Goal: Information Seeking & Learning: Learn about a topic

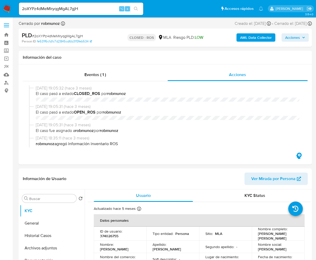
select select "10"
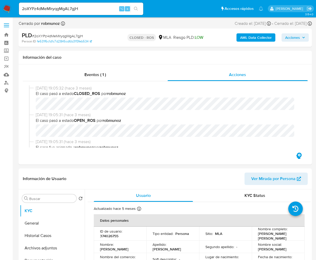
scroll to position [256, 0]
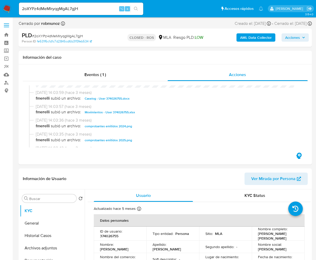
click at [84, 7] on input "2oXYPz4dMeMIryqgMgAL7gjH" at bounding box center [81, 8] width 124 height 7
click at [83, 7] on input "2oXYPz4dMeMIryqgMgAL7gjH" at bounding box center [81, 8] width 124 height 7
paste input "eXL1K8ZhvUUPydGhufkwUTQD"
type input "eXL1K8ZhvUUPydGhufkwUTQD"
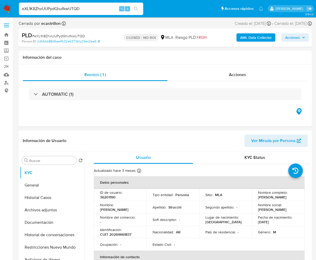
select select "10"
click at [247, 72] on div "Acciones" at bounding box center [238, 75] width 140 height 12
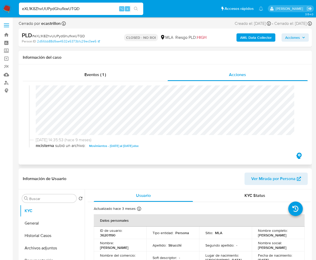
scroll to position [122, 0]
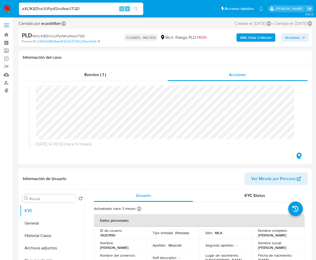
click at [83, 9] on input "eXL1K8ZhvUUPydGhufkwUTQD" at bounding box center [81, 8] width 124 height 7
paste input "snaO8QEOwaGRNG8cygC1Aqfj"
type input "snaO8QEOwaGRNG8cygC1Aqfj"
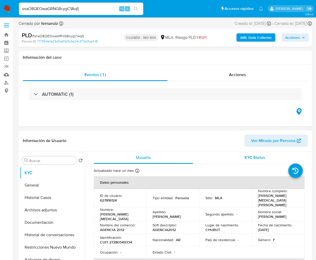
select select "10"
click at [239, 73] on span "Acciones" at bounding box center [237, 75] width 17 height 6
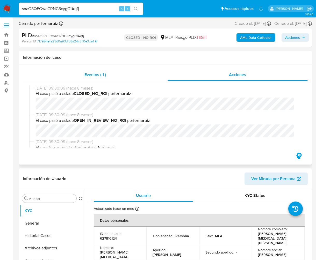
click at [102, 74] on span "Eventos ( 1 )" at bounding box center [94, 75] width 21 height 6
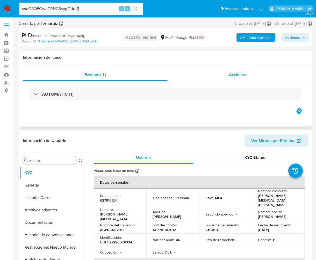
click at [222, 78] on div "Acciones" at bounding box center [238, 75] width 140 height 12
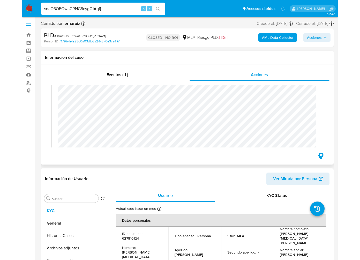
scroll to position [99, 0]
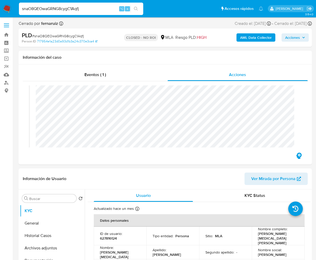
click at [79, 7] on input "snaO8QEOwaGRNG8cygC1Aqfj" at bounding box center [81, 8] width 124 height 7
paste input "iW6ZIg3GS3mrmeL3D7yGW26f"
type input "iW6ZIg3GS3mrmeL3D7yGW26f"
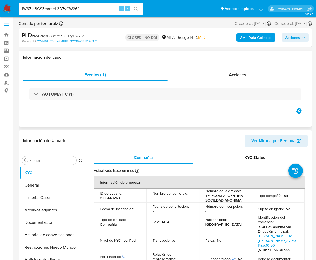
select select "10"
click at [266, 101] on div "AUTOMATIC (1)" at bounding box center [165, 94] width 285 height 26
click at [92, 10] on input "iW6ZIg3GS3mrmeL3D7yGW26f" at bounding box center [81, 8] width 124 height 7
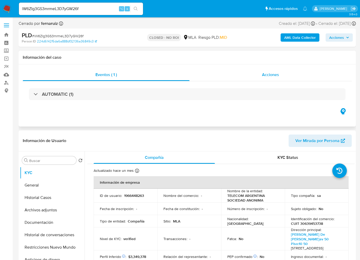
click at [260, 71] on div "Acciones" at bounding box center [271, 75] width 163 height 12
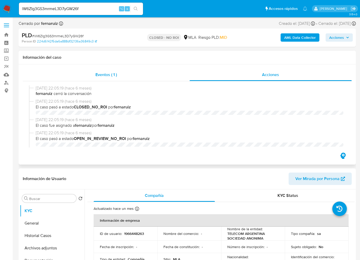
click at [103, 74] on span "Eventos ( 1 )" at bounding box center [106, 75] width 21 height 6
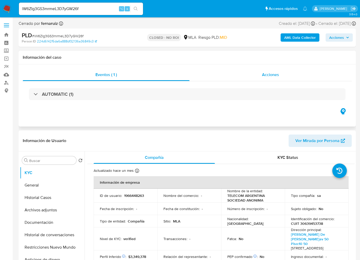
click at [266, 77] on span "Acciones" at bounding box center [270, 75] width 17 height 6
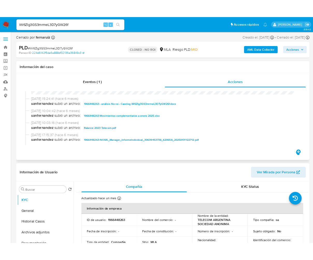
scroll to position [106, 0]
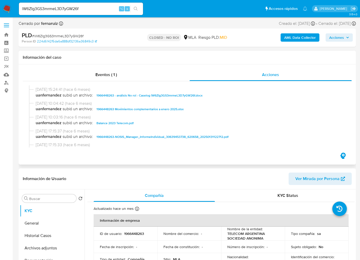
click at [169, 94] on span "1966448263 - análisis No roi - Caselog iW6ZIg3GS3mrmeL3D7yGW26f.docx" at bounding box center [150, 95] width 106 height 6
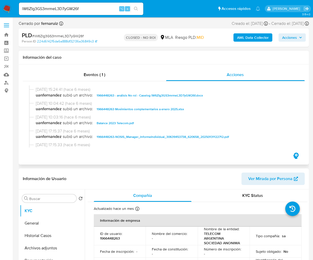
click at [227, 142] on div "05/02/2025 17:15:37 (hace 6 meses) uanfernandez subió un archivo: 1966448263-NO…" at bounding box center [163, 135] width 269 height 14
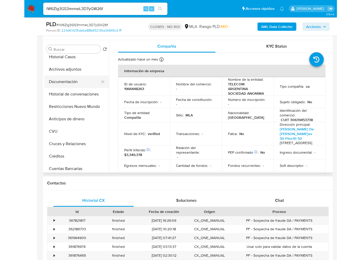
scroll to position [23, 0]
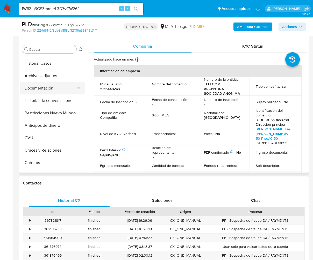
click at [44, 86] on button "Documentación" at bounding box center [50, 88] width 61 height 12
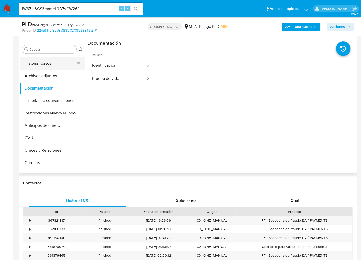
click at [45, 57] on button "Historial Casos" at bounding box center [50, 63] width 61 height 12
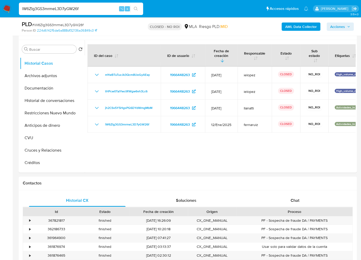
click at [87, 9] on input "iW6ZIg3GS3mrmeL3D7yGW26f" at bounding box center [81, 8] width 124 height 7
paste input "jh2CSv5Y5HgsPG6DYdWmgMbM"
type input "jh2CSv5Y5HgsPG6DYdWmgMbM"
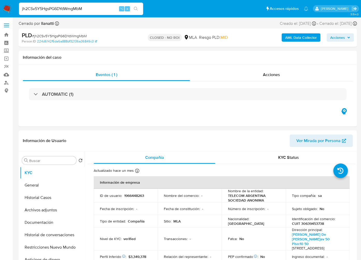
select select "10"
click at [70, 10] on input "jh2CSv5Y5HgsPG6DYdWmgMbM" at bounding box center [81, 8] width 124 height 7
click at [43, 200] on button "Historial Casos" at bounding box center [50, 198] width 61 height 12
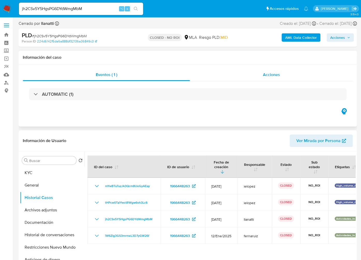
click at [291, 71] on div "Acciones" at bounding box center [271, 75] width 163 height 12
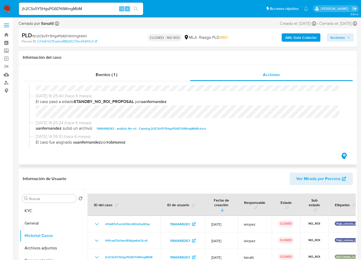
scroll to position [86, 0]
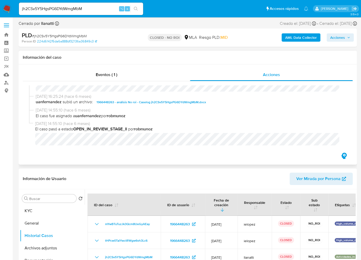
click at [139, 103] on span "1966448263 - análisis No roi - Caselog jh2CSv5Y5HgsPG6DYdWmgMbM.docx" at bounding box center [152, 102] width 110 height 6
click at [155, 62] on div "Información del caso" at bounding box center [188, 58] width 338 height 14
click at [316, 70] on div "Acciones" at bounding box center [271, 75] width 163 height 12
click at [96, 8] on input "jh2CSv5Y5HgsPG6DYdWmgMbM" at bounding box center [81, 8] width 124 height 7
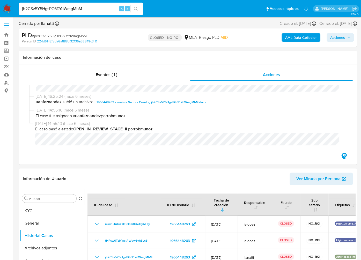
paste input "Nlzmc0wzkwxO1tZPrfZKoC8P"
type input "Nlzmc0wzkwxO1tZPrfZKoC8P"
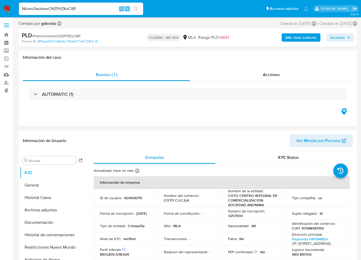
select select "10"
click at [281, 70] on div "Acciones" at bounding box center [271, 75] width 163 height 12
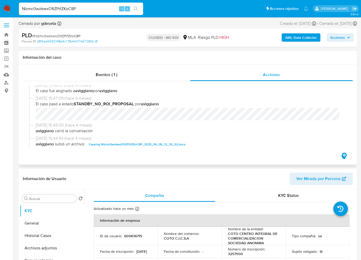
scroll to position [174, 0]
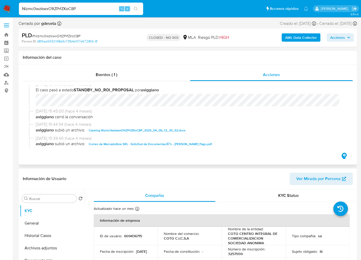
click at [164, 134] on span "Caselog Nlzmc0wzkwxO1tZPrfZKoC8P_2025_04_09_12_30_52.docx" at bounding box center [137, 130] width 97 height 6
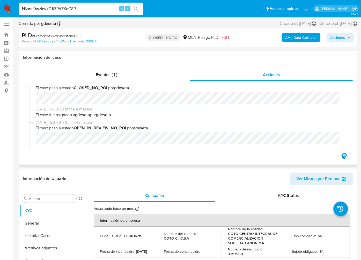
scroll to position [0, 0]
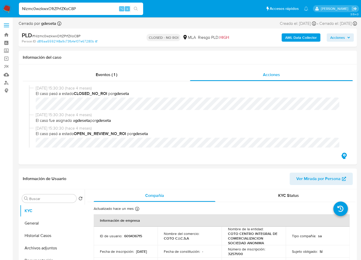
click at [82, 6] on input "Nlzmc0wzkwxO1tZPrfZKoC8P" at bounding box center [81, 8] width 124 height 7
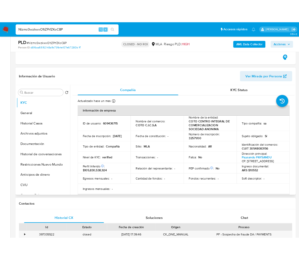
scroll to position [95, 0]
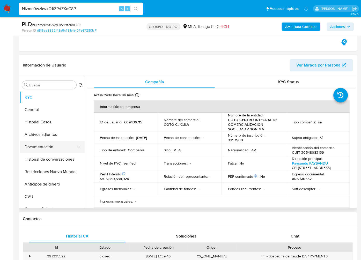
click at [38, 144] on button "Documentación" at bounding box center [50, 147] width 61 height 12
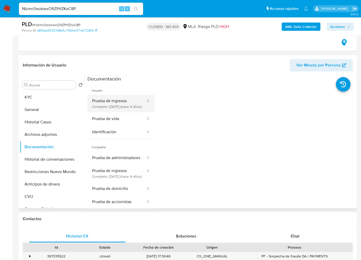
click at [111, 103] on button "Prueba de ingresos Completo: 29/11/2021 (hace 4 años)" at bounding box center [117, 104] width 59 height 18
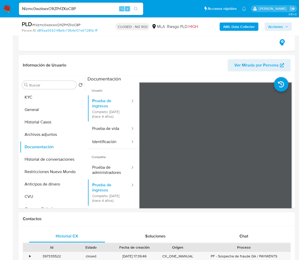
click at [89, 7] on input "Nlzmc0wzkwxO1tZPrfZKoC8P" at bounding box center [81, 8] width 124 height 7
paste input "WVy2DQF6IaKQ5jlpDPizh6iT"
type input "WVy2DQF6IaKQ5jlpDPizh6iT"
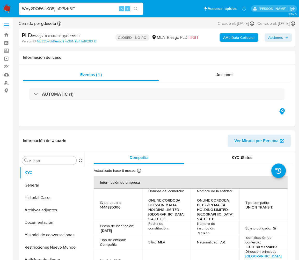
select select "10"
click at [88, 8] on input "WVy2DQF6IaKQ5jlpDPizh6iT" at bounding box center [81, 8] width 124 height 7
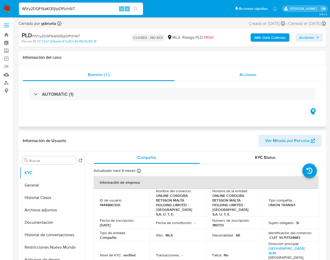
click at [257, 78] on div "Acciones" at bounding box center [249, 75] width 148 height 12
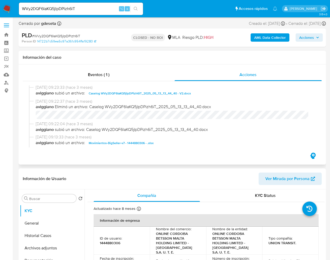
scroll to position [118, 0]
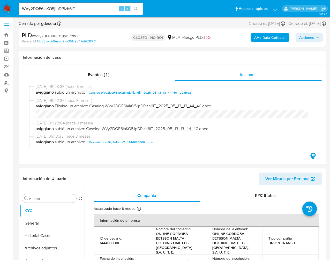
click at [85, 10] on input "WVy2DQF6IaKQ5jlpDPizh6iT" at bounding box center [81, 8] width 124 height 7
click at [139, 10] on button "search-icon" at bounding box center [136, 8] width 11 height 7
click at [117, 97] on div "14/05/2025 09:23:33 (hace 3 meses) aviggiano subió un archivo: Caselog WVy2DQF6…" at bounding box center [172, 91] width 287 height 14
click at [117, 94] on span "Caselog WVy2DQF6IaKQ5jlpDPizh6iT_2025_05_13_13_44_40 - V2.docx" at bounding box center [140, 93] width 102 height 6
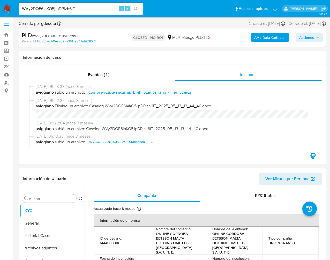
click at [109, 10] on input "WVy2DQF6IaKQ5jlpDPizh6iT" at bounding box center [81, 8] width 124 height 7
click at [92, 6] on input "WVy2DQF6IaKQ5jlpDPizh6iT" at bounding box center [81, 8] width 124 height 7
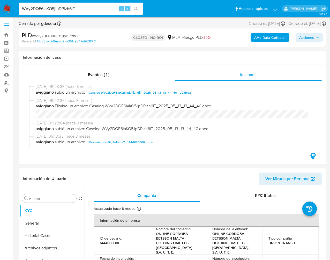
paste input "Ym5ZZGFUKSlcrrCvgyp5TWiY"
type input "Ym5ZZGFUKSlcrrCvgyp5TWiY"
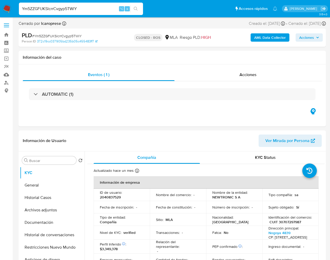
select select "10"
click at [245, 73] on span "Acciones" at bounding box center [248, 75] width 17 height 6
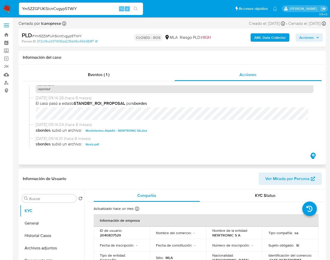
scroll to position [263, 0]
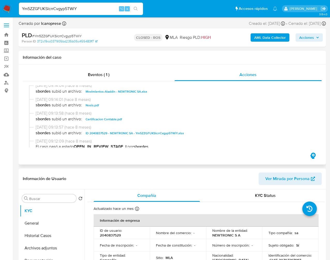
click at [105, 135] on span "ID 2040837529 - NEWTRONIC SA - Ym5ZZGFUKSlcrrCvgyp5TWiY.xlsx" at bounding box center [135, 133] width 98 height 6
click at [104, 74] on span "Eventos ( 1 )" at bounding box center [98, 75] width 21 height 6
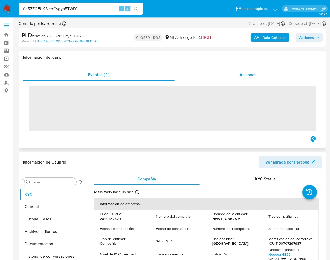
click at [238, 78] on div "Acciones" at bounding box center [249, 75] width 148 height 12
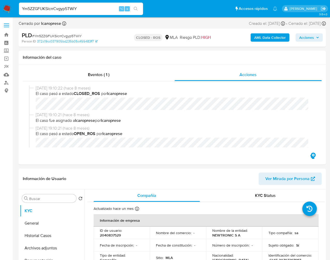
click at [91, 8] on input "Ym5ZZGFUKSlcrrCvgyp5TWiY" at bounding box center [81, 8] width 124 height 7
paste input "XHabvUhVLV9wg2Fc9FeOU2sT"
type input "XHabvUhVLV9wg2Fc9FeOU2sT"
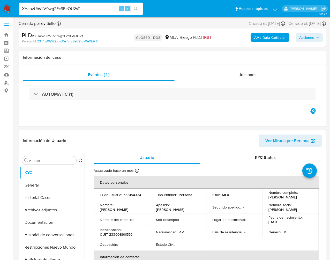
select select "10"
click at [251, 72] on span "Acciones" at bounding box center [248, 75] width 17 height 6
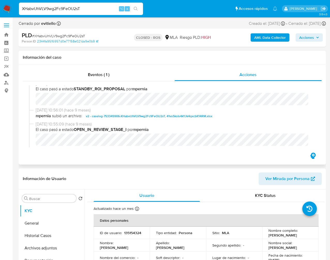
scroll to position [247, 0]
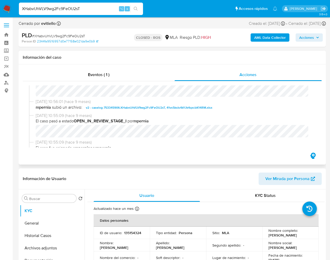
click at [143, 111] on span "v2 - caselog-753345906-XHabvUhVLV9wg2Fc9FeOU2sT, 41vs5ksIs4kYJk4qxcbK14RM.xlsx" at bounding box center [149, 108] width 127 height 6
click at [69, 8] on input "XHabvUhVLV9wg2Fc9FeOU2sT" at bounding box center [81, 8] width 124 height 7
paste input "r0n7Wp1oMHIWd3DPOwD6P6Eg"
type input "r0n7Wp1oMHIWd3DPOwD6P6Eg"
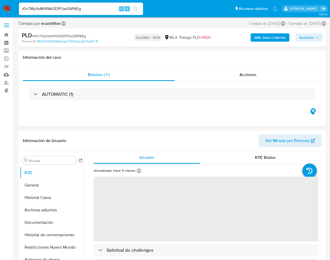
select select "10"
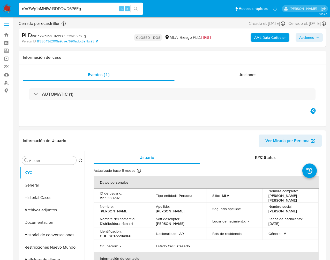
click at [89, 10] on input "r0n7Wp1oMHIWd3DPOwD6P6Eg" at bounding box center [81, 8] width 124 height 7
click at [236, 72] on div "Acciones" at bounding box center [249, 75] width 148 height 12
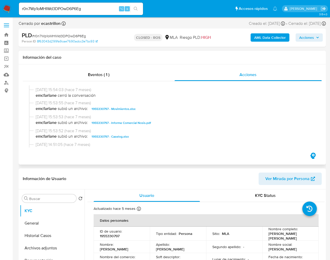
scroll to position [267, 0]
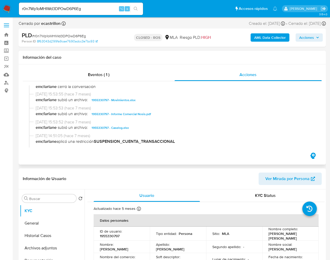
click at [122, 129] on span "1955330797 - Caselog.xlsx" at bounding box center [110, 128] width 37 height 6
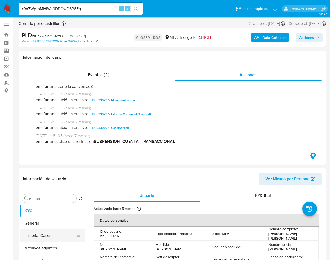
click at [42, 233] on button "Historial Casos" at bounding box center [50, 236] width 61 height 12
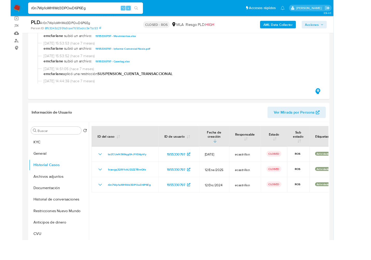
scroll to position [263, 0]
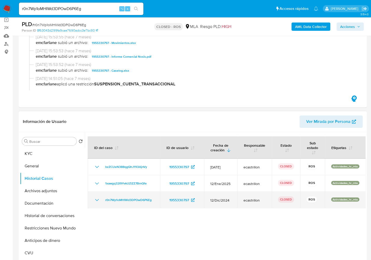
click at [96, 201] on icon "Mostrar/Ocultar" at bounding box center [97, 200] width 6 height 6
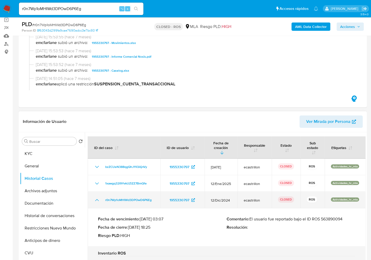
click at [96, 201] on icon "Mostrar/Ocultar" at bounding box center [97, 200] width 6 height 6
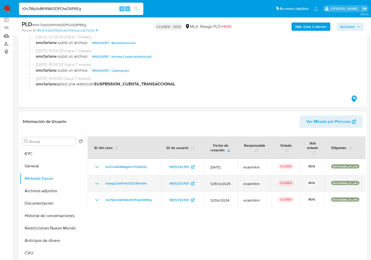
click at [94, 184] on icon "Mostrar/Ocultar" at bounding box center [97, 183] width 6 height 6
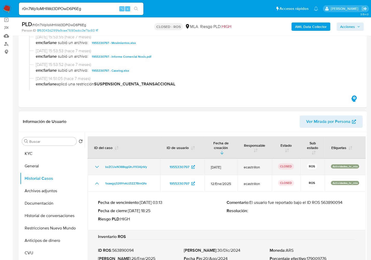
click at [98, 163] on td "bzZCUeN388qgQhJ11I3AjnVy" at bounding box center [124, 167] width 73 height 17
click at [97, 165] on icon "Mostrar/Ocultar" at bounding box center [97, 167] width 6 height 6
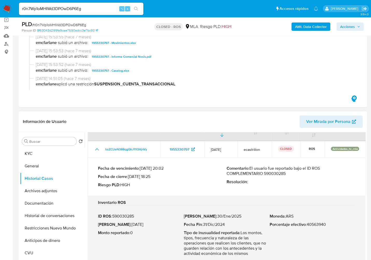
scroll to position [0, 0]
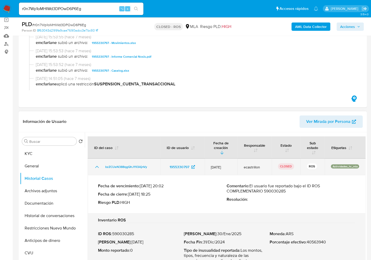
click at [92, 166] on td "bzZCUeN388qgQhJ11I3AjnVy" at bounding box center [124, 167] width 73 height 17
click at [96, 166] on icon "Mostrar/Ocultar" at bounding box center [97, 167] width 6 height 6
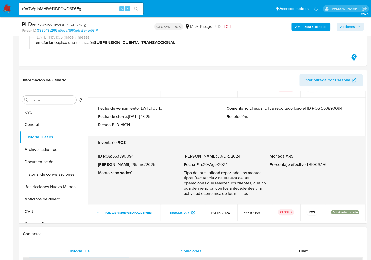
scroll to position [104, 0]
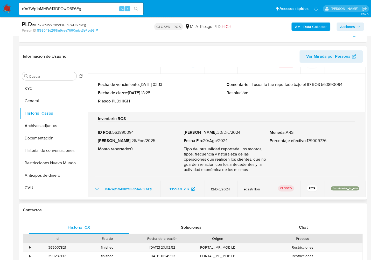
click at [100, 190] on icon "Mostrar/Ocultar" at bounding box center [97, 189] width 6 height 6
click at [94, 190] on icon "Mostrar/Ocultar" at bounding box center [97, 189] width 6 height 6
click at [96, 190] on icon "Mostrar/Ocultar" at bounding box center [97, 189] width 6 height 6
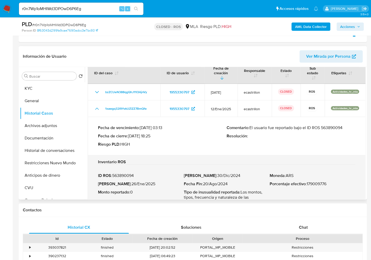
scroll to position [0, 0]
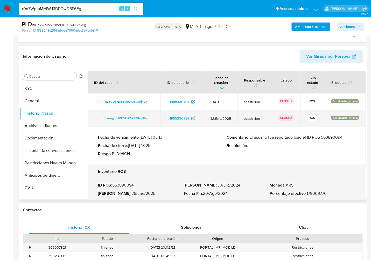
click at [95, 118] on icon "Mostrar/Ocultar" at bounding box center [97, 118] width 6 height 6
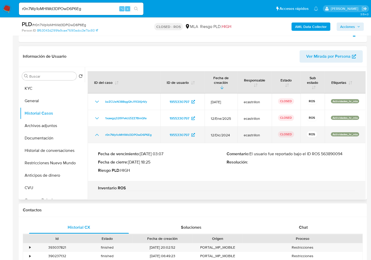
click at [95, 134] on icon "Mostrar/Ocultar" at bounding box center [97, 135] width 6 height 6
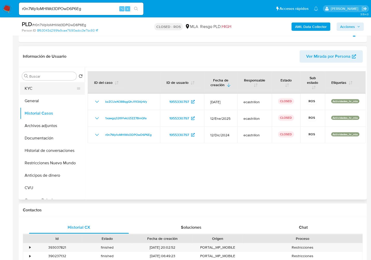
click at [58, 93] on button "KYC" at bounding box center [50, 88] width 61 height 12
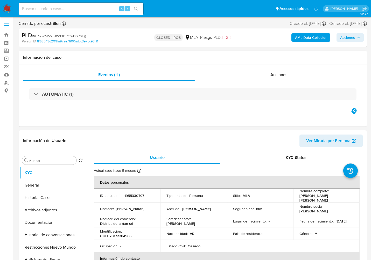
select select "10"
click at [284, 77] on span "Acciones" at bounding box center [278, 75] width 17 height 6
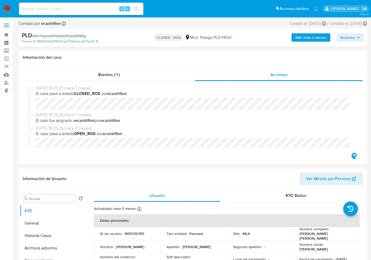
click at [104, 9] on input at bounding box center [81, 8] width 124 height 7
paste input "zuxhe4G6Jc9udFxXr8ztof7V"
type input "zuxhe4G6Jc9udFxXr8ztof7V"
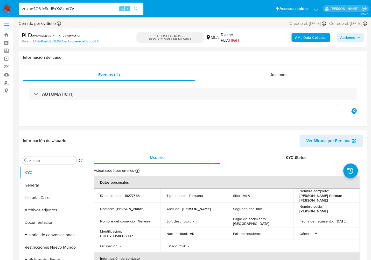
select select "10"
click at [285, 72] on span "Acciones" at bounding box center [278, 75] width 17 height 6
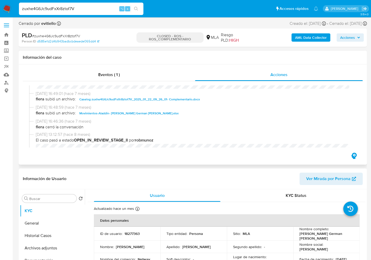
scroll to position [337, 0]
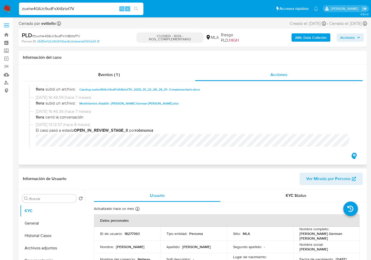
click at [106, 93] on span "Caselog zuxhe4G6Jc9udFxXr8ztof7V_2025_01_22_09_26_01- Complementario.docx" at bounding box center [139, 89] width 120 height 6
click at [35, 235] on button "Historial Casos" at bounding box center [50, 236] width 61 height 12
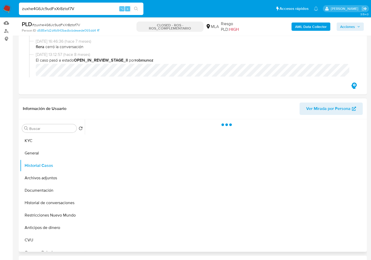
scroll to position [57, 0]
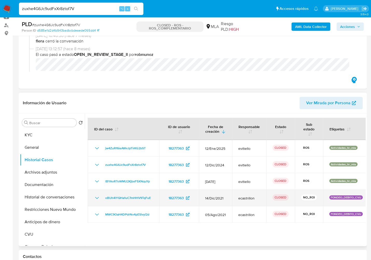
click at [95, 198] on icon "Mostrar/Ocultar" at bounding box center [97, 198] width 6 height 6
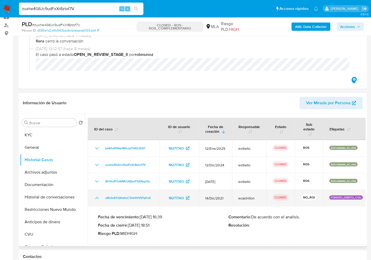
click at [95, 198] on icon "Mostrar/Ocultar" at bounding box center [97, 198] width 4 height 2
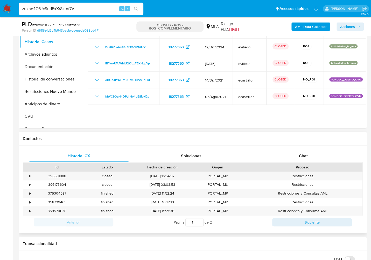
scroll to position [183, 0]
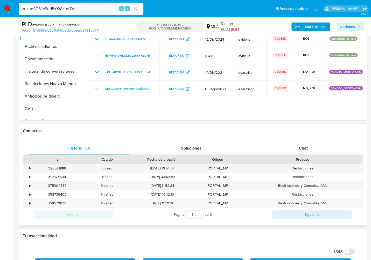
click at [299, 158] on div "Proceso" at bounding box center [302, 159] width 112 height 5
click at [302, 147] on span "Chat" at bounding box center [303, 148] width 9 height 6
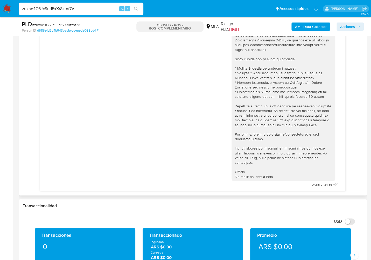
scroll to position [0, 0]
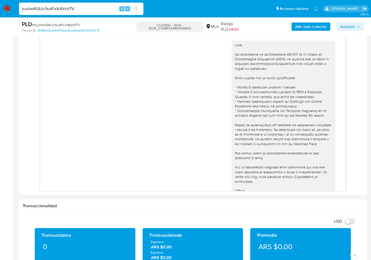
click at [55, 8] on input "zuxhe4G6Jc9udFxXr8ztof7V" at bounding box center [81, 8] width 124 height 7
paste input "VDrvnYmlJ8p9bfVrTh4caKhq"
type input "VDrvnYmlJ8p9bfVrTh4caKhq"
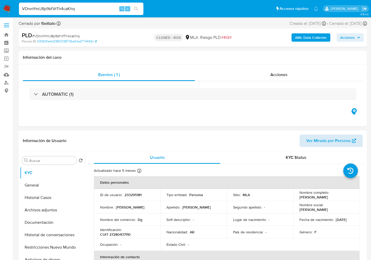
select select "10"
click at [278, 73] on span "Acciones" at bounding box center [278, 75] width 17 height 6
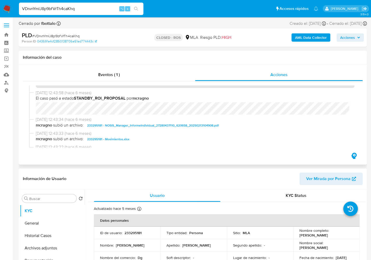
scroll to position [246, 0]
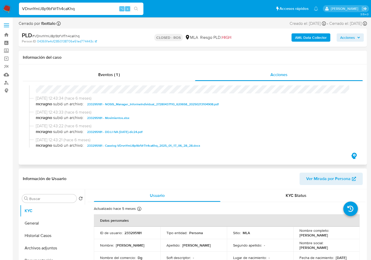
click at [162, 146] on span "233295181 - Caselog VDrvnYmlJ8p9bfVrTh4caKhq_2025_01_17_06_28_28.docx" at bounding box center [143, 146] width 113 height 6
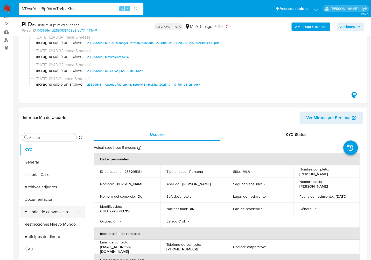
scroll to position [42, 0]
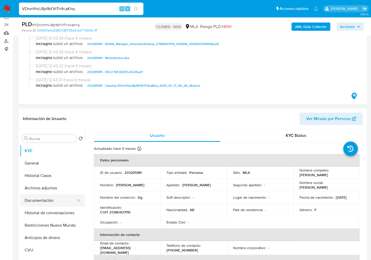
click at [37, 200] on button "Documentación" at bounding box center [50, 200] width 61 height 12
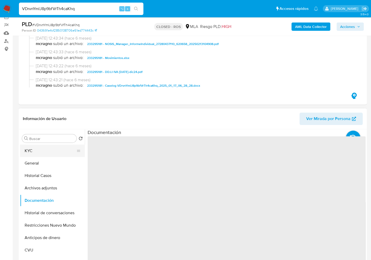
click at [35, 154] on button "KYC" at bounding box center [50, 151] width 61 height 12
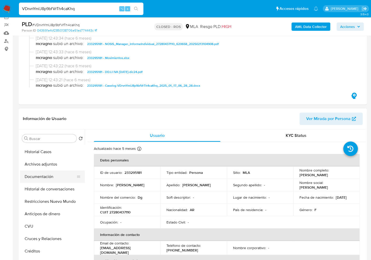
scroll to position [28, 0]
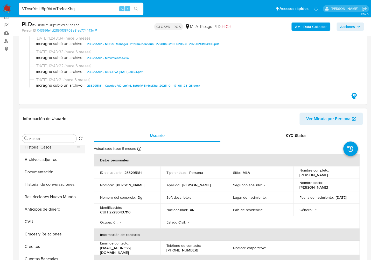
click at [43, 146] on button "Historial Casos" at bounding box center [50, 147] width 61 height 12
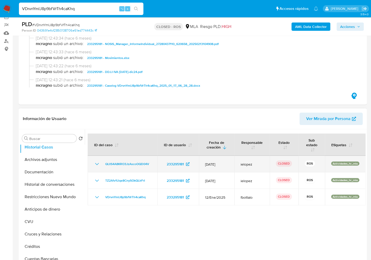
click at [96, 164] on icon "Mostrar/Ocultar" at bounding box center [97, 164] width 4 height 2
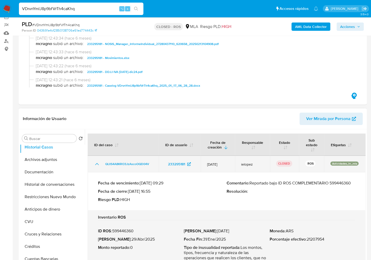
click at [96, 164] on icon "Mostrar/Ocultar" at bounding box center [97, 164] width 6 height 6
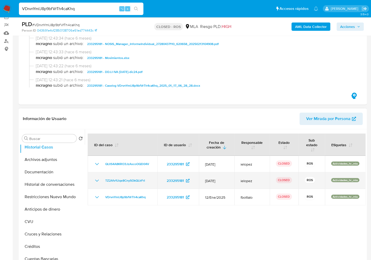
click at [97, 179] on icon "Mostrar/Ocultar" at bounding box center [97, 181] width 6 height 6
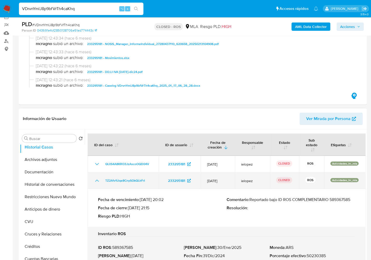
click at [97, 179] on icon "Mostrar/Ocultar" at bounding box center [97, 181] width 6 height 6
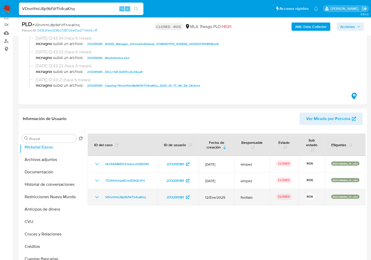
click at [96, 194] on icon "Mostrar/Ocultar" at bounding box center [97, 197] width 6 height 6
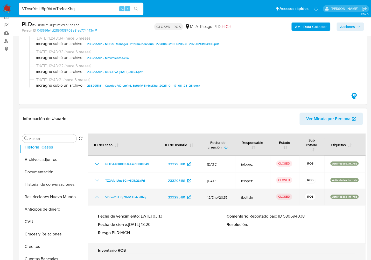
click at [96, 194] on icon "Mostrar/Ocultar" at bounding box center [97, 197] width 6 height 6
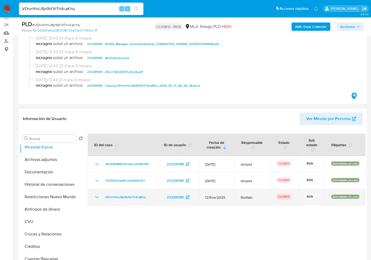
click at [97, 198] on icon "Mostrar/Ocultar" at bounding box center [97, 197] width 6 height 6
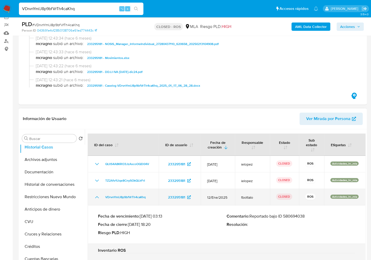
click at [97, 199] on icon "Mostrar/Ocultar" at bounding box center [97, 197] width 6 height 6
